Goal: Transaction & Acquisition: Purchase product/service

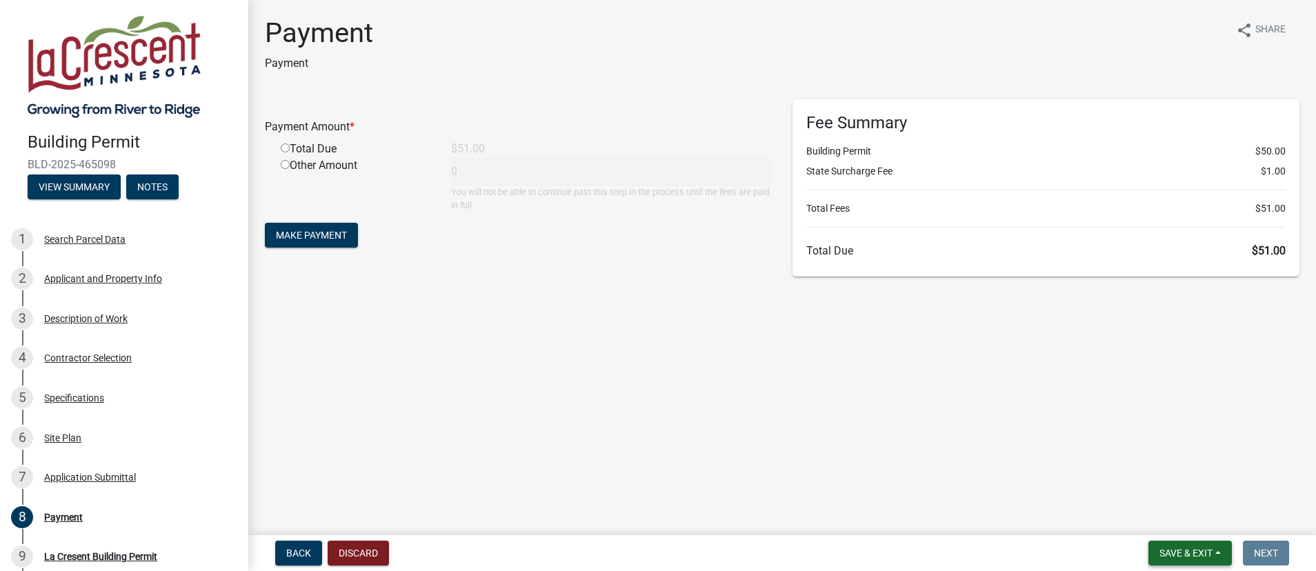
click at [1183, 561] on button "Save & Exit" at bounding box center [1189, 553] width 83 height 25
click at [751, 366] on main "Payment Payment share Share Payment Amount * Total Due $51.00 Other Amount 0 Yo…" at bounding box center [781, 265] width 1067 height 530
click at [339, 242] on button "Make Payment" at bounding box center [311, 235] width 93 height 25
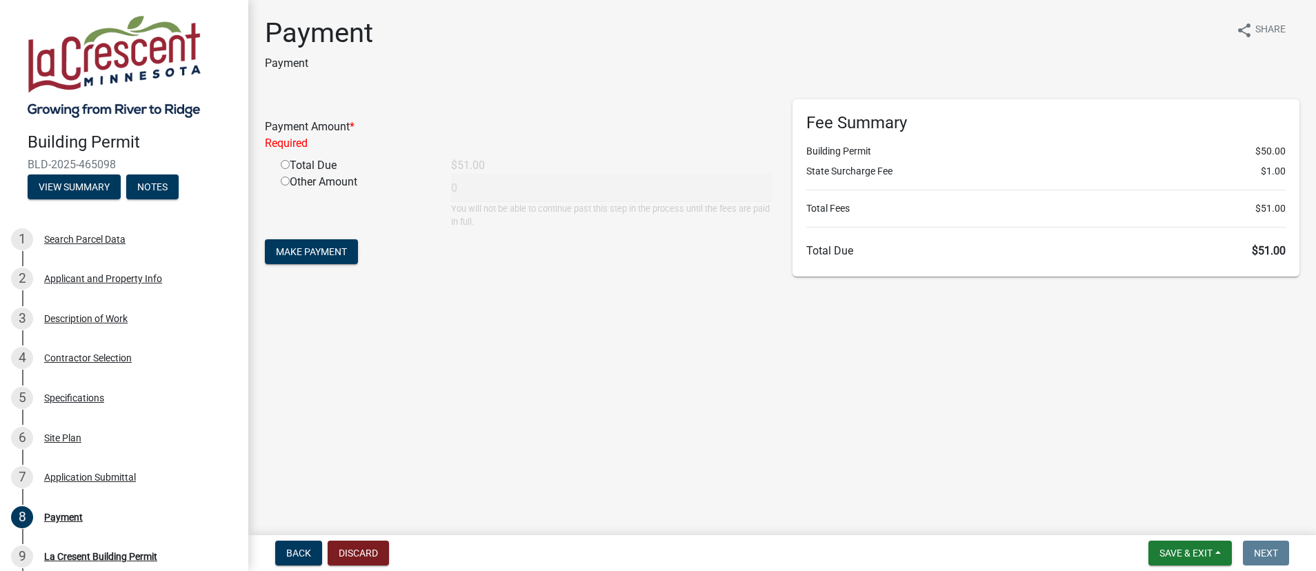
drag, startPoint x: 284, startPoint y: 168, endPoint x: 285, endPoint y: 174, distance: 6.9
click at [284, 168] on input "radio" at bounding box center [285, 164] width 9 height 9
radio input "true"
type input "51"
click at [319, 239] on span "Make Payment" at bounding box center [311, 235] width 71 height 11
